Goal: Information Seeking & Learning: Learn about a topic

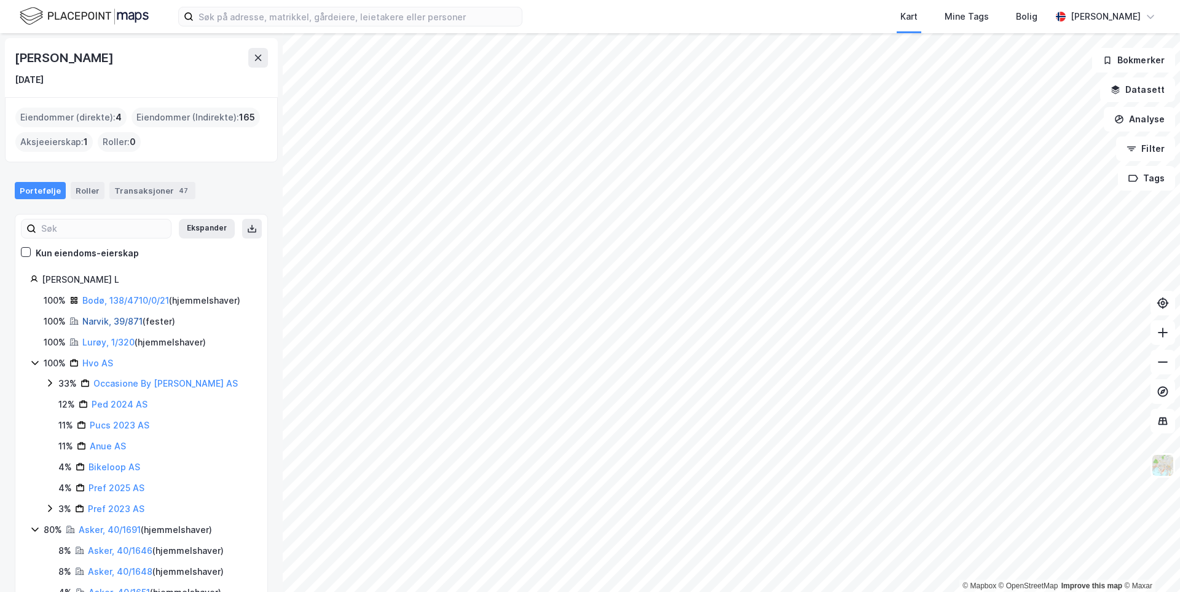
click at [126, 323] on link "Narvik, 39/871" at bounding box center [112, 321] width 60 height 10
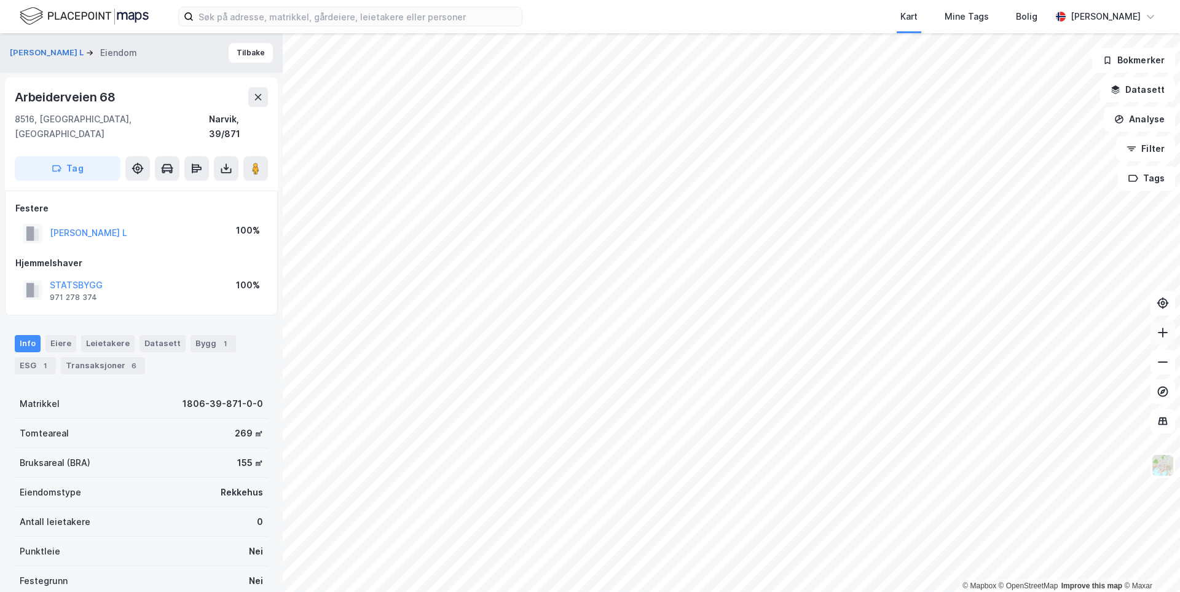
click at [1164, 339] on button at bounding box center [1163, 332] width 25 height 25
click at [0, 0] on button "[PERSON_NAME] L" at bounding box center [0, 0] width 0 height 0
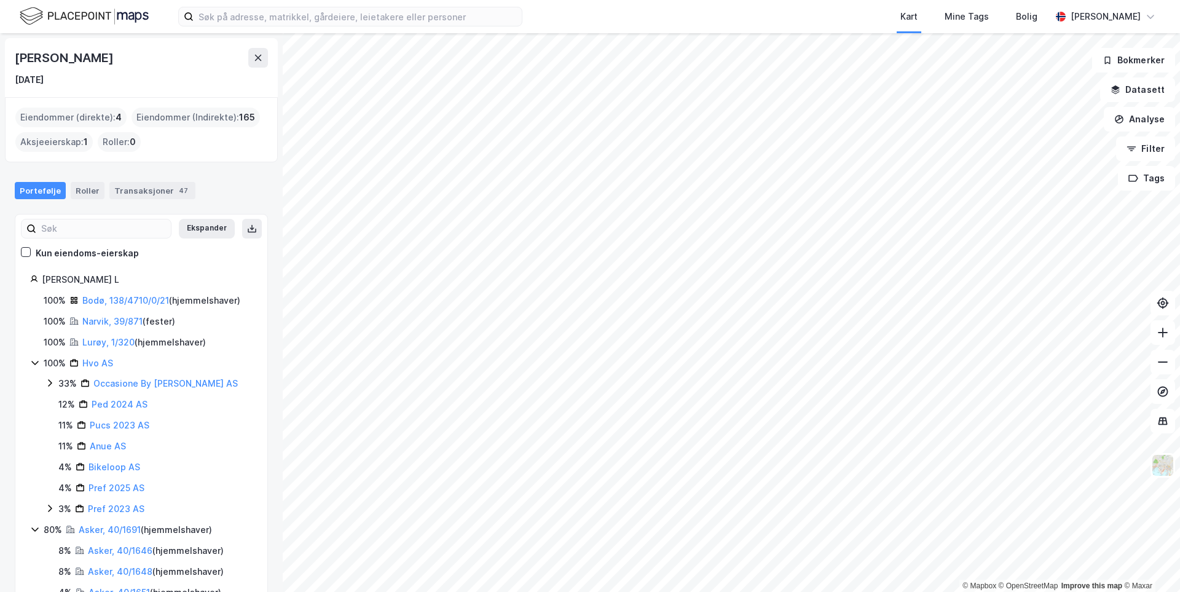
click at [42, 366] on div "100% Hvo AS" at bounding box center [141, 363] width 222 height 15
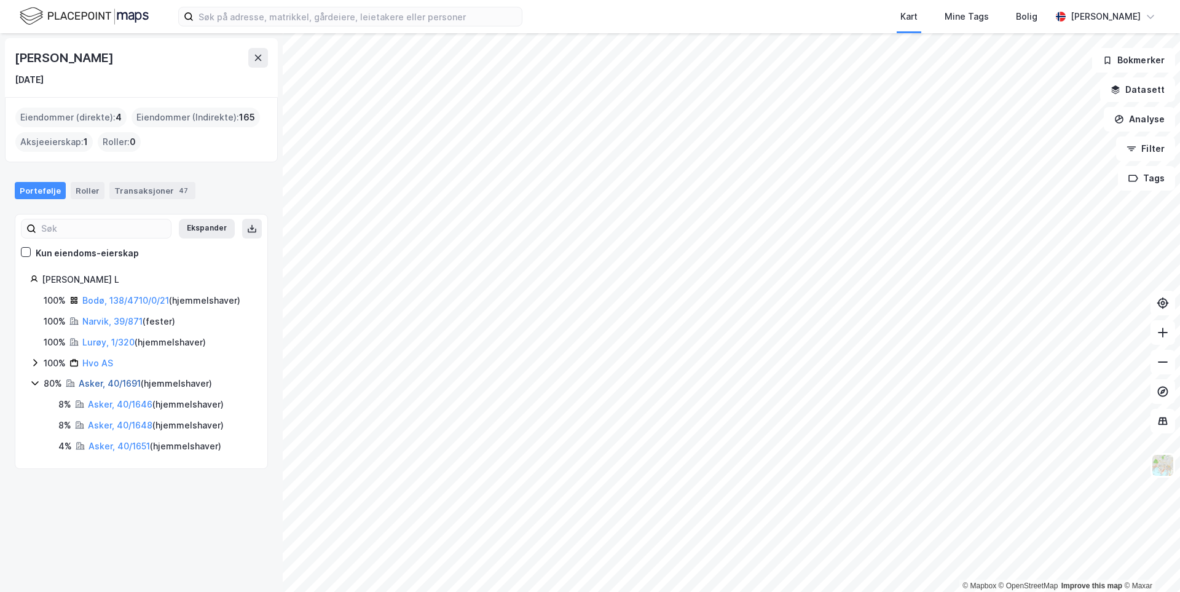
click at [102, 384] on link "Asker, 40/1691" at bounding box center [110, 383] width 62 height 10
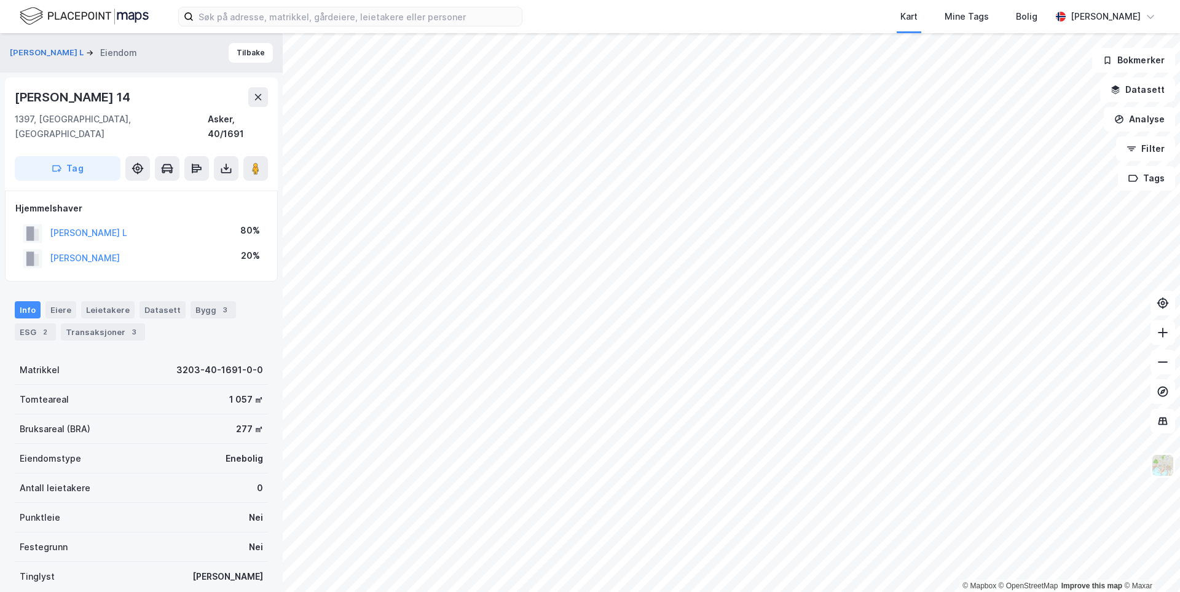
drag, startPoint x: 15, startPoint y: 98, endPoint x: 133, endPoint y: 96, distance: 118.0
click at [133, 96] on div "[PERSON_NAME] 14" at bounding box center [141, 97] width 253 height 20
copy div "[PERSON_NAME] 14"
click at [1168, 332] on icon at bounding box center [1163, 332] width 12 height 12
click at [0, 0] on button "[PERSON_NAME] L" at bounding box center [0, 0] width 0 height 0
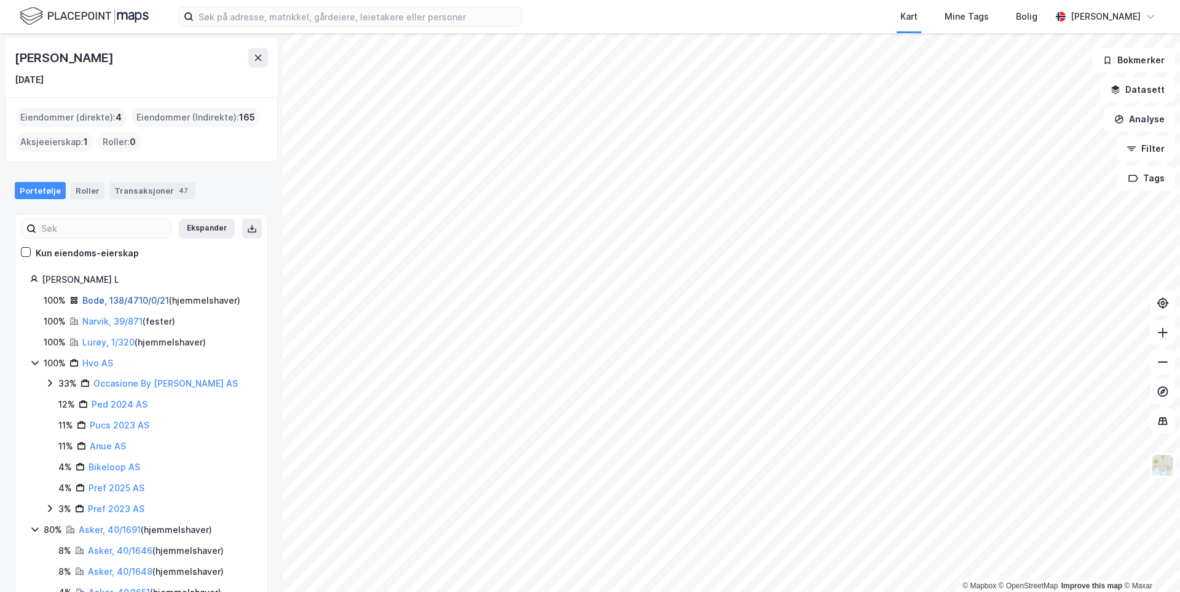
click at [128, 297] on link "Bodø, 138/4710/0/21" at bounding box center [125, 300] width 87 height 10
click at [104, 346] on link "Lurøy, 1/320" at bounding box center [108, 342] width 52 height 10
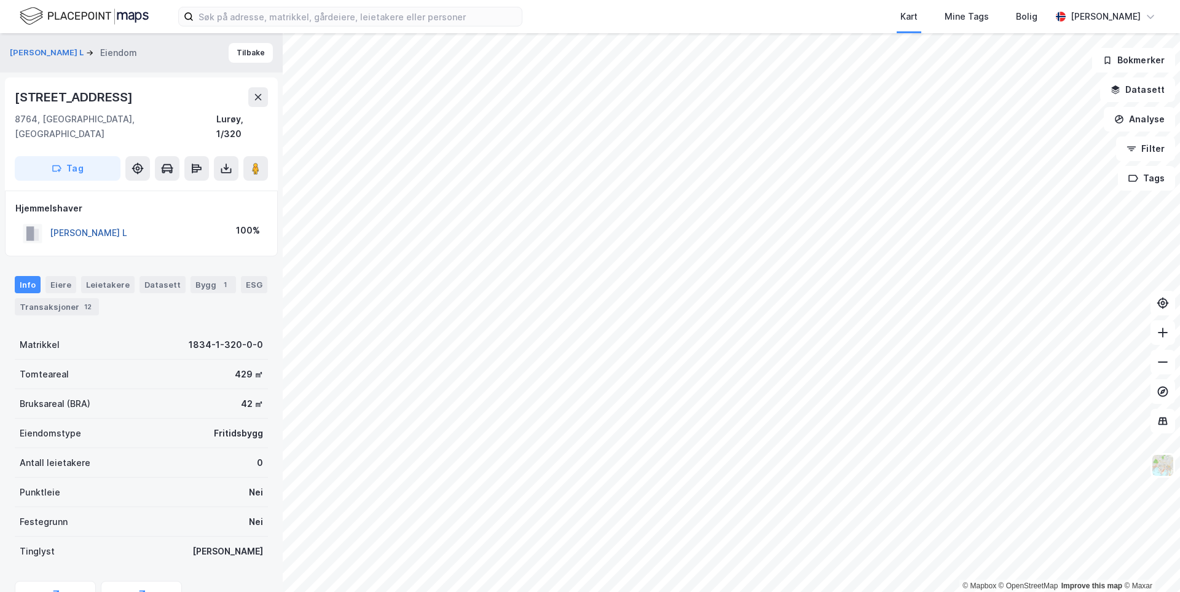
click at [0, 0] on button "[PERSON_NAME] L" at bounding box center [0, 0] width 0 height 0
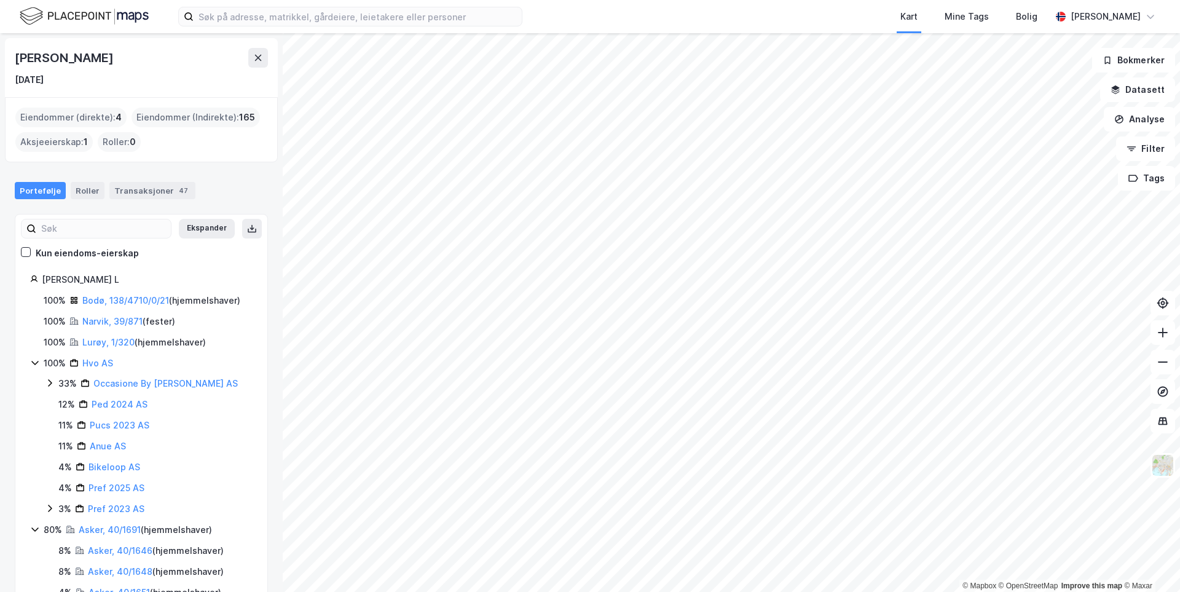
click at [32, 366] on icon at bounding box center [35, 363] width 10 height 10
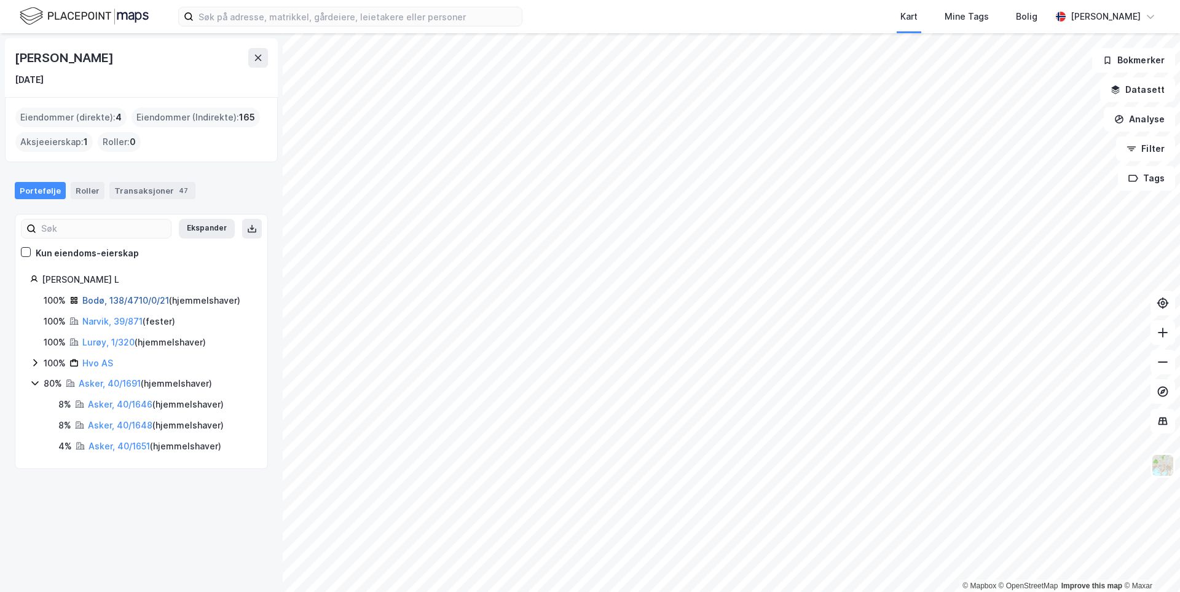
click at [137, 298] on link "Bodø, 138/4710/0/21" at bounding box center [125, 300] width 87 height 10
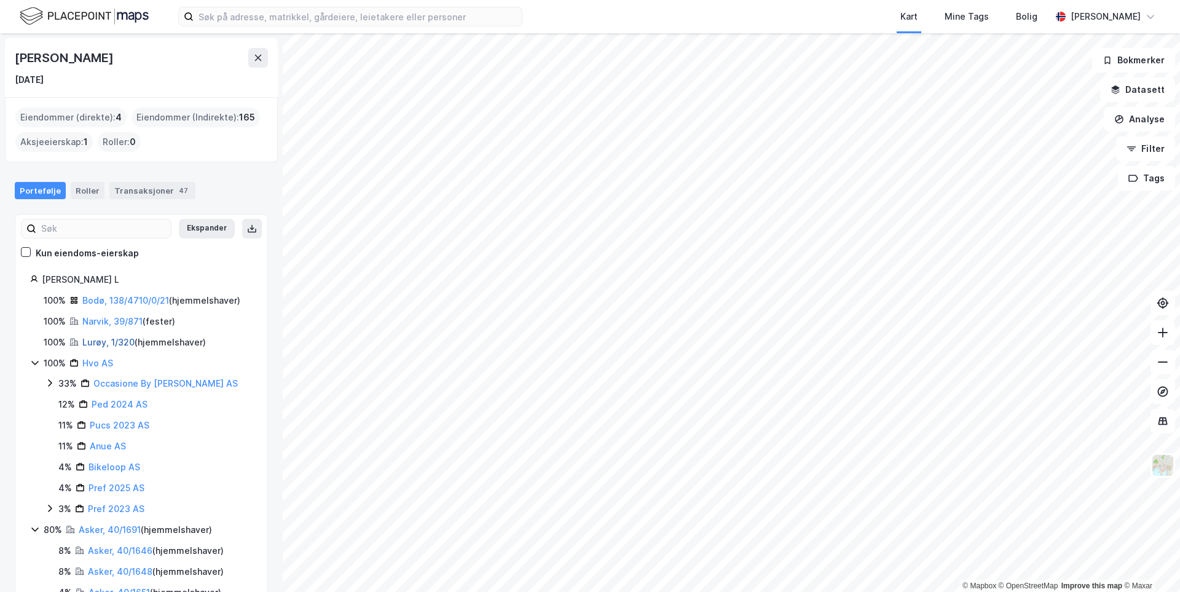
click at [97, 344] on link "Lurøy, 1/320" at bounding box center [108, 342] width 52 height 10
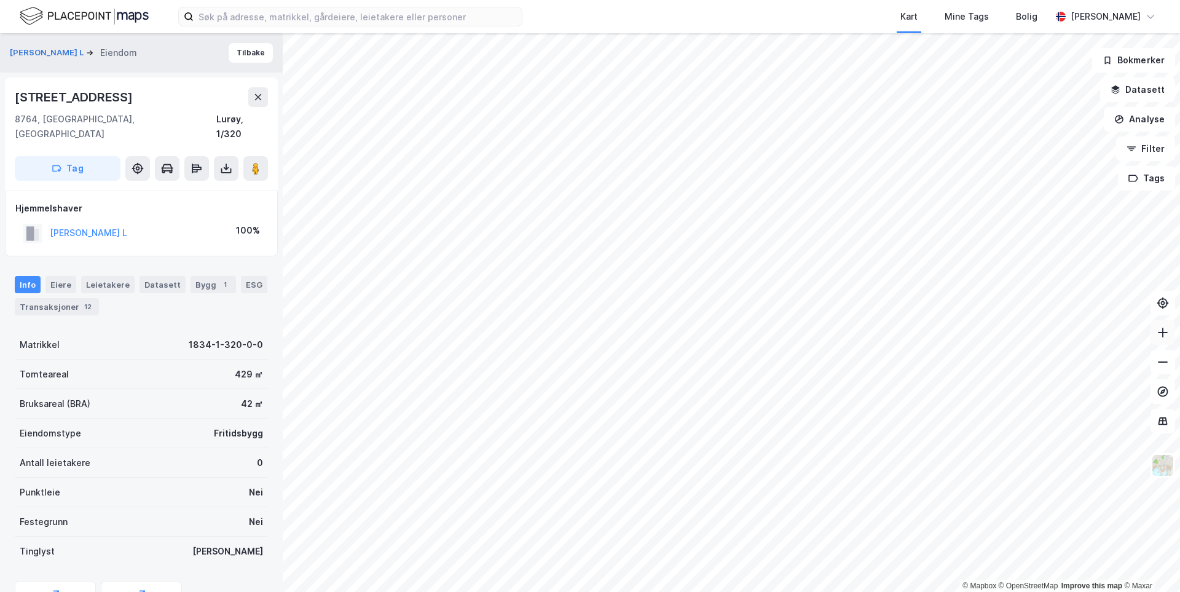
click at [1164, 329] on icon at bounding box center [1163, 332] width 12 height 12
click at [1159, 366] on icon at bounding box center [1163, 362] width 12 height 12
click at [1170, 358] on button at bounding box center [1163, 362] width 25 height 25
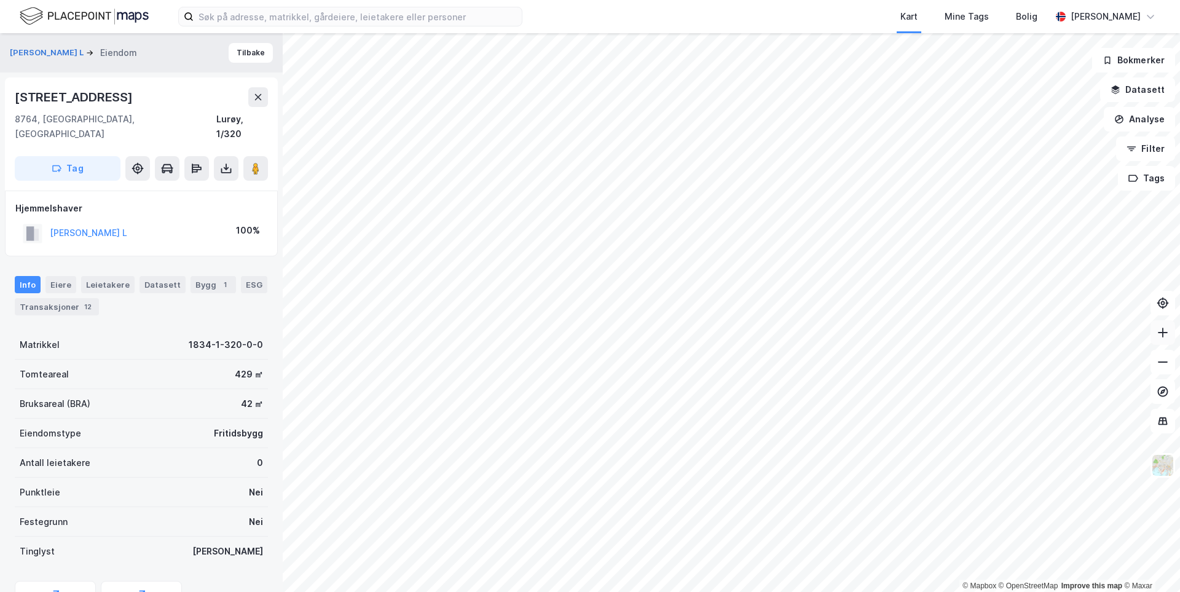
click at [1165, 344] on button at bounding box center [1163, 332] width 25 height 25
click at [0, 0] on button "[PERSON_NAME] L" at bounding box center [0, 0] width 0 height 0
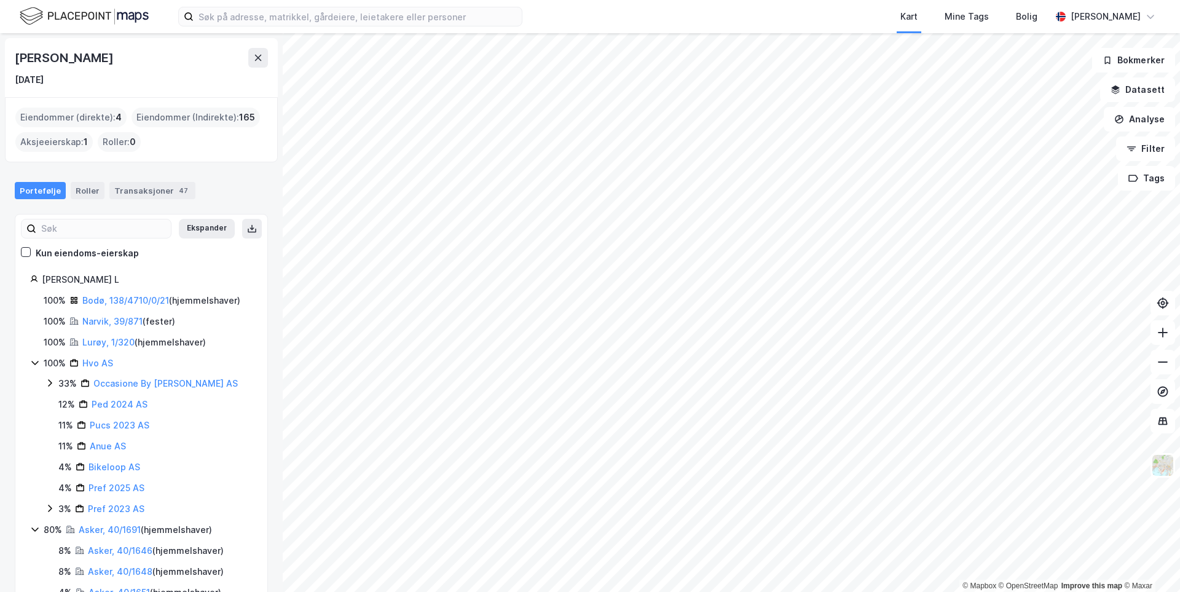
click at [32, 361] on icon at bounding box center [34, 363] width 7 height 4
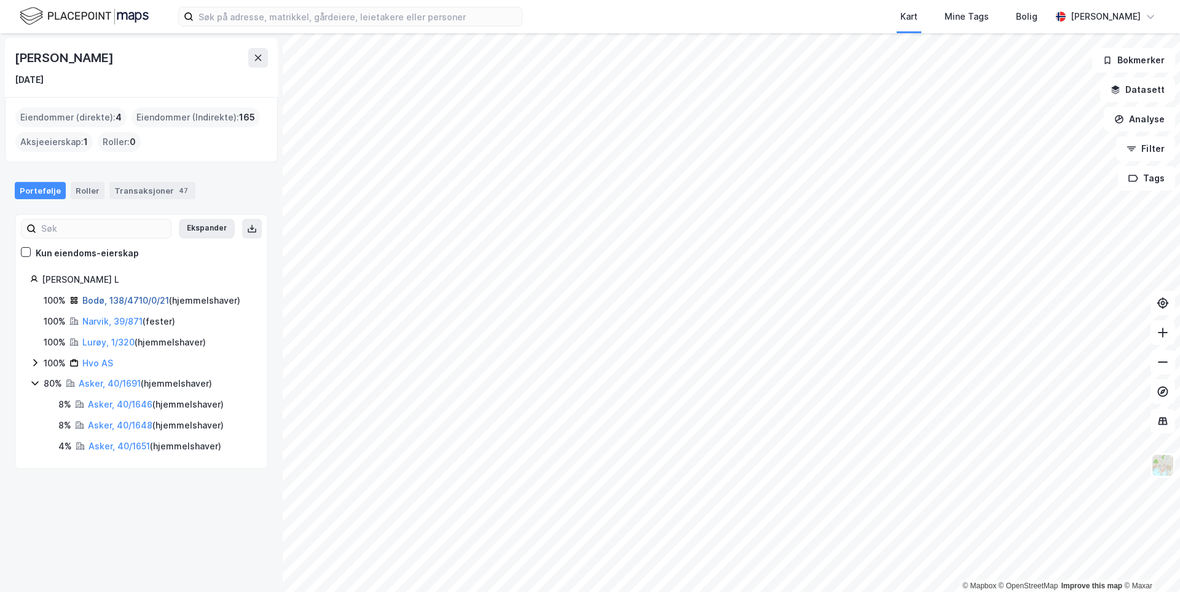
click at [125, 305] on link "Bodø, 138/4710/0/21" at bounding box center [125, 300] width 87 height 10
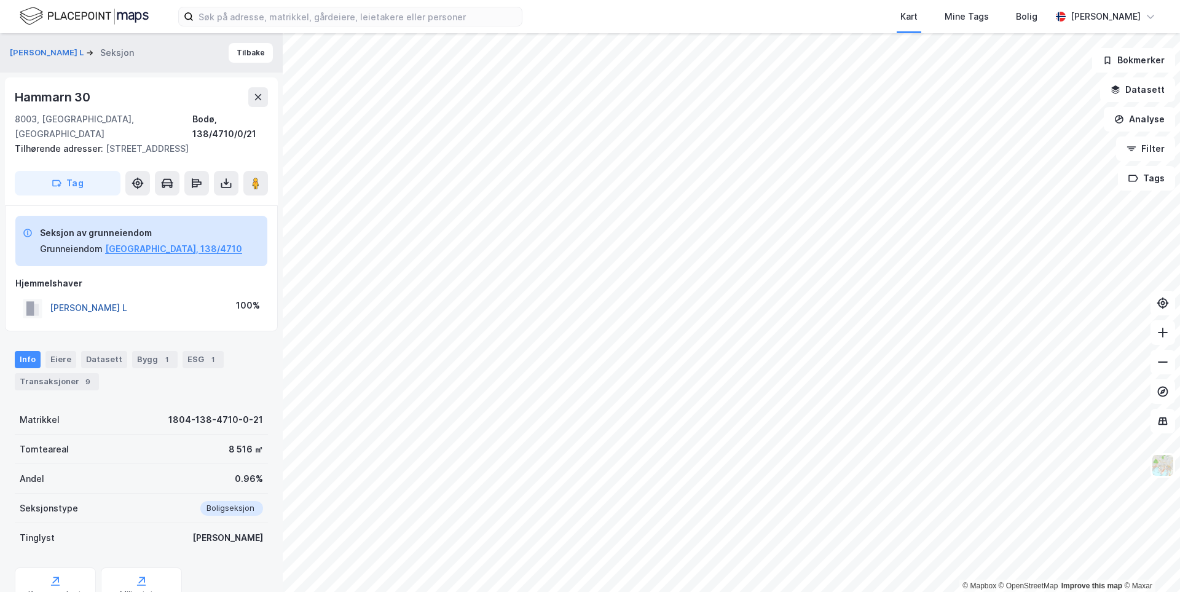
click at [0, 0] on button "[PERSON_NAME] L" at bounding box center [0, 0] width 0 height 0
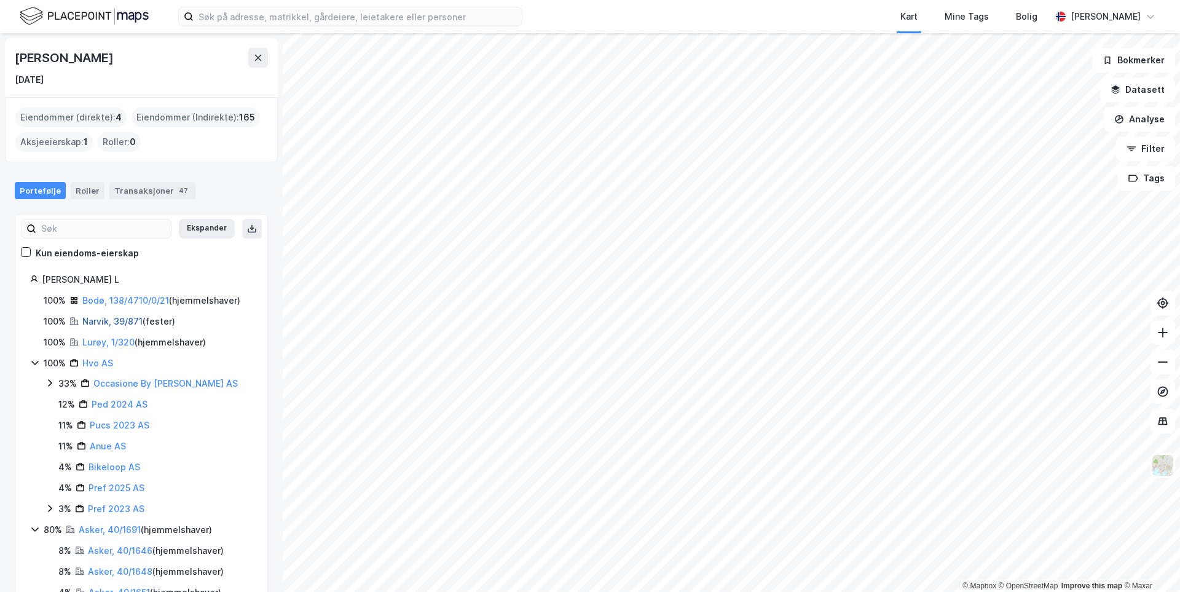
click at [122, 324] on link "Narvik, 39/871" at bounding box center [112, 321] width 60 height 10
